Goal: Task Accomplishment & Management: Manage account settings

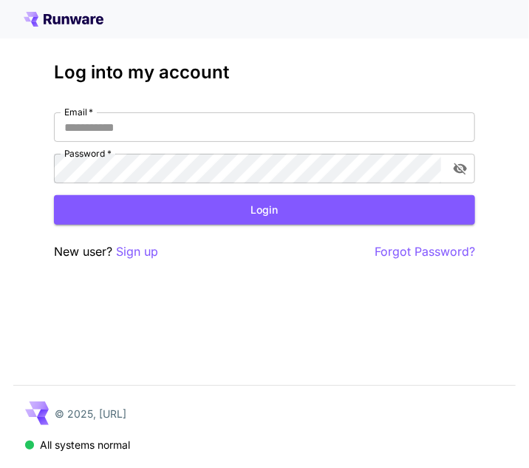
scroll to position [4083, 0]
click at [163, 116] on input "Email   *" at bounding box center [264, 127] width 421 height 30
type input "**********"
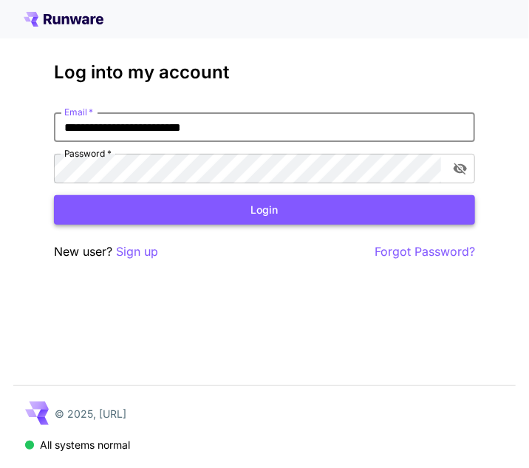
click at [149, 206] on button "Login" at bounding box center [264, 210] width 421 height 30
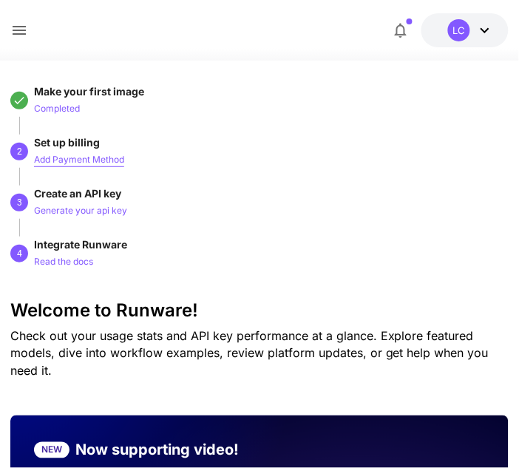
click at [79, 155] on p "Add Payment Method" at bounding box center [79, 160] width 90 height 14
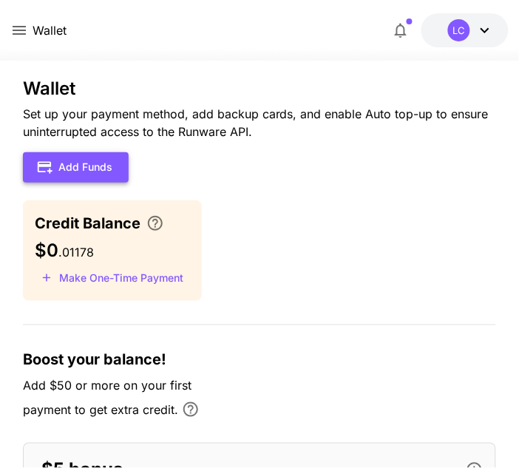
click at [66, 176] on button "Add Funds" at bounding box center [76, 167] width 106 height 30
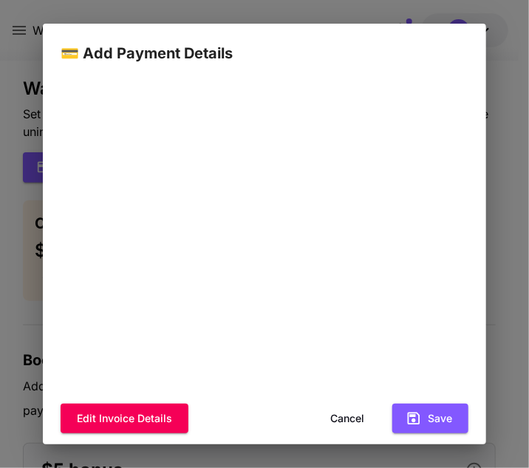
scroll to position [167, 0]
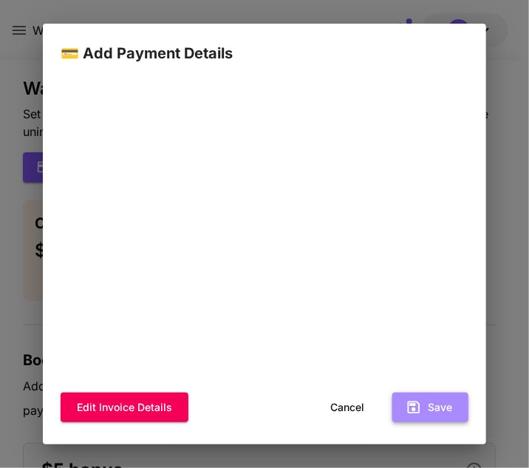
click at [440, 400] on button "Save" at bounding box center [431, 408] width 76 height 30
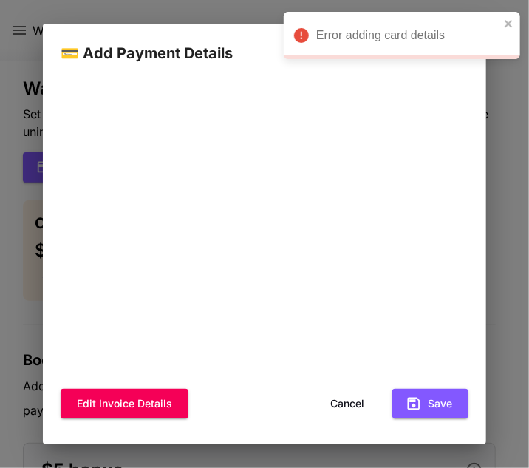
scroll to position [0, 0]
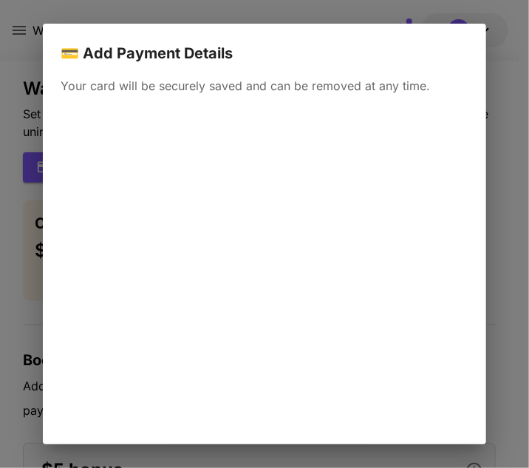
click at [505, 50] on div "💳 Add Payment Details Your card will be securely saved and can be removed at an…" at bounding box center [264, 234] width 529 height 468
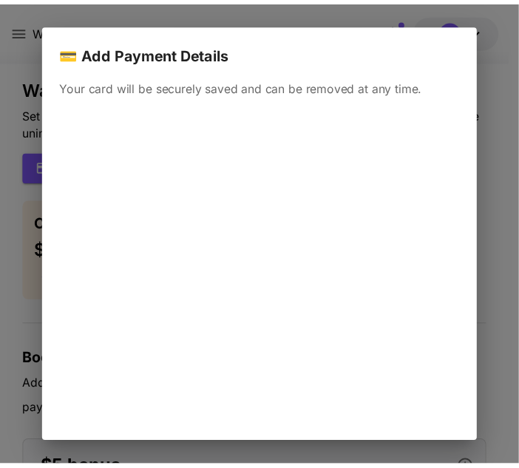
scroll to position [171, 0]
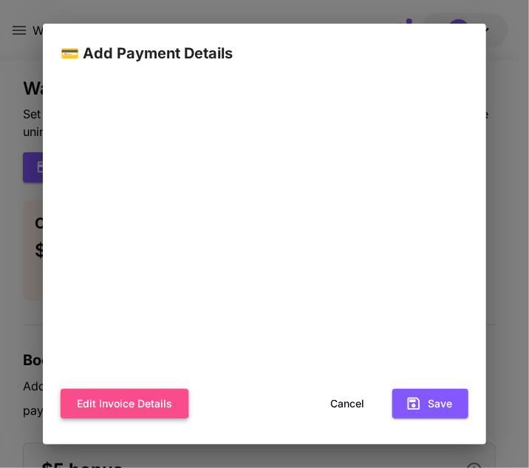
click at [104, 401] on button "Edit invoice details" at bounding box center [125, 404] width 128 height 30
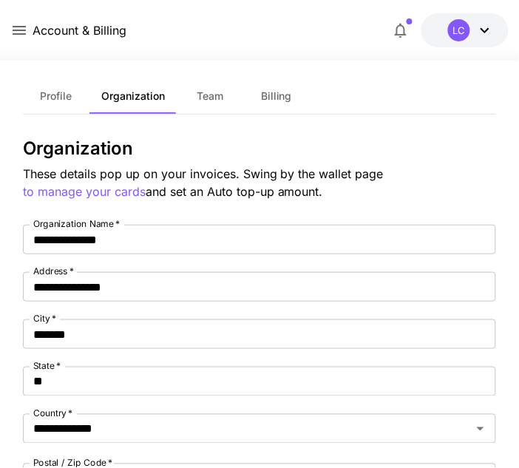
click at [460, 24] on div "LC" at bounding box center [459, 30] width 22 height 22
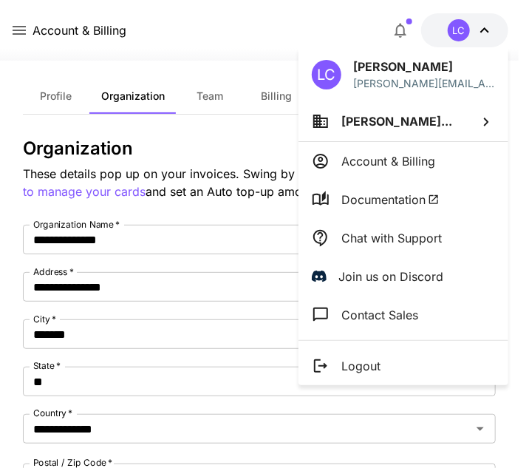
click at [421, 161] on p "Account & Billing" at bounding box center [389, 161] width 94 height 18
